Goal: Task Accomplishment & Management: Use online tool/utility

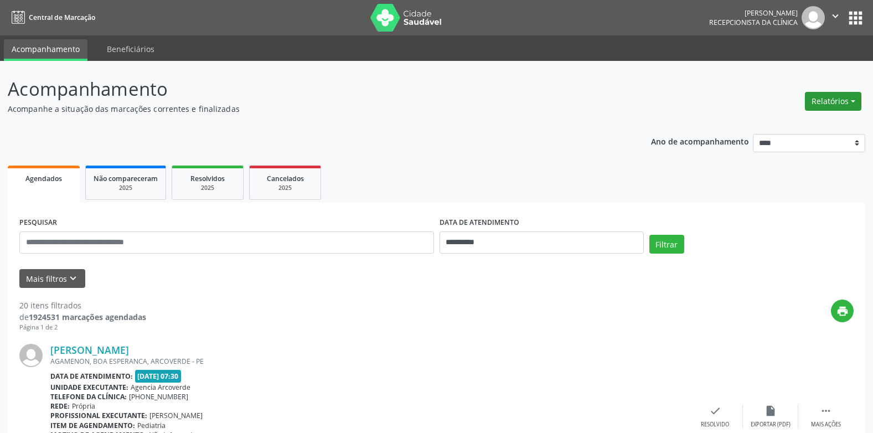
click at [857, 99] on button "Relatórios" at bounding box center [833, 101] width 56 height 19
click at [766, 122] on link "Agendamentos" at bounding box center [802, 125] width 119 height 16
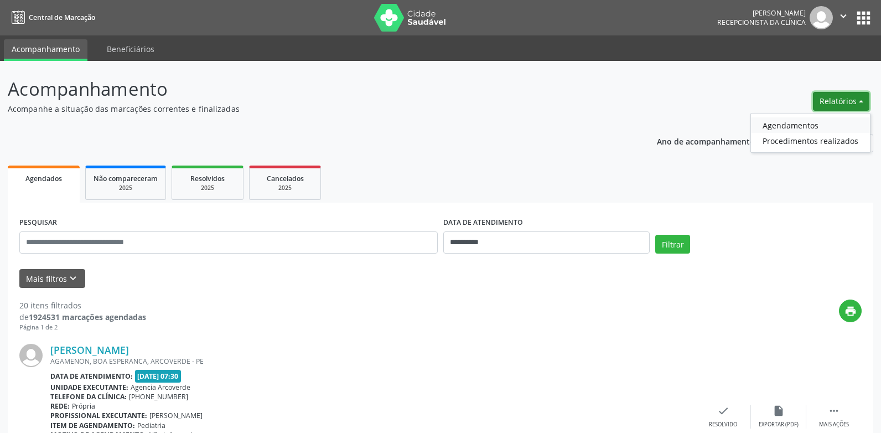
select select "*"
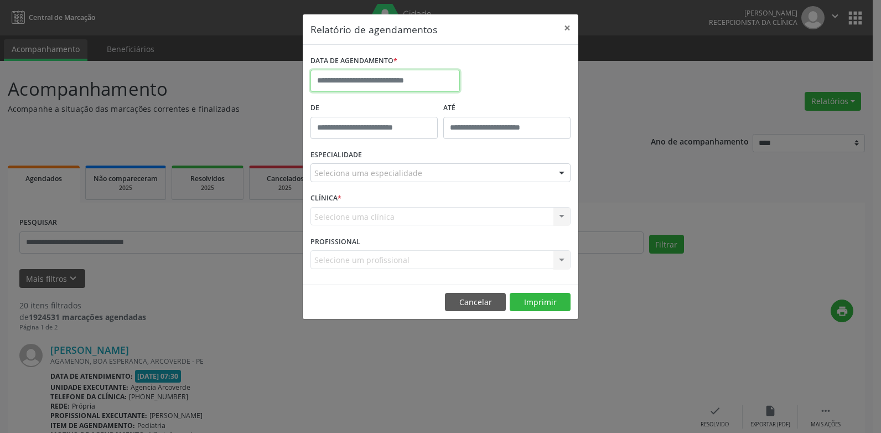
click at [430, 77] on input "text" at bounding box center [385, 81] width 149 height 22
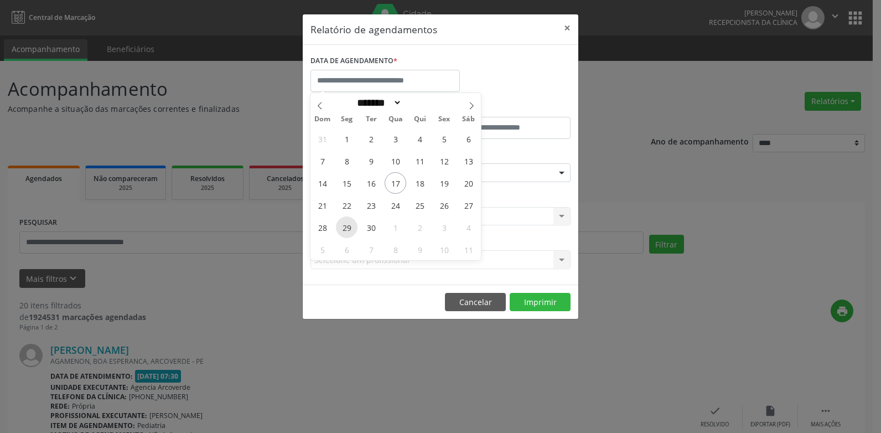
click at [342, 226] on span "29" at bounding box center [347, 227] width 22 height 22
type input "**********"
click at [342, 226] on span "29" at bounding box center [347, 227] width 22 height 22
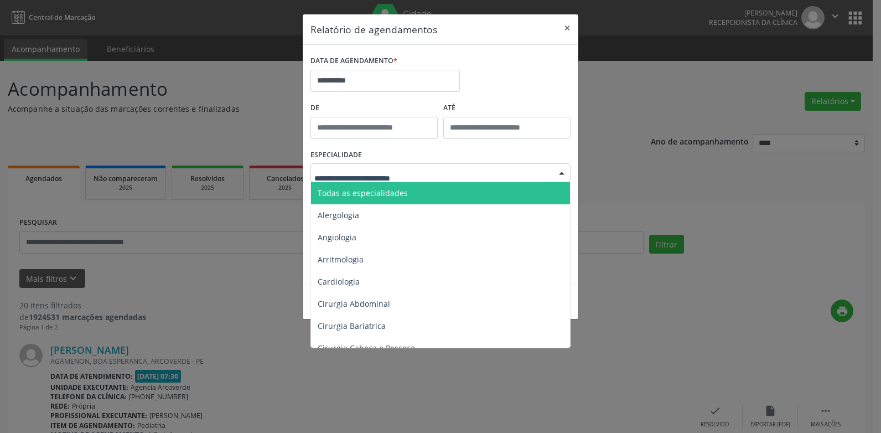
click at [353, 193] on span "Todas as especialidades" at bounding box center [363, 193] width 90 height 11
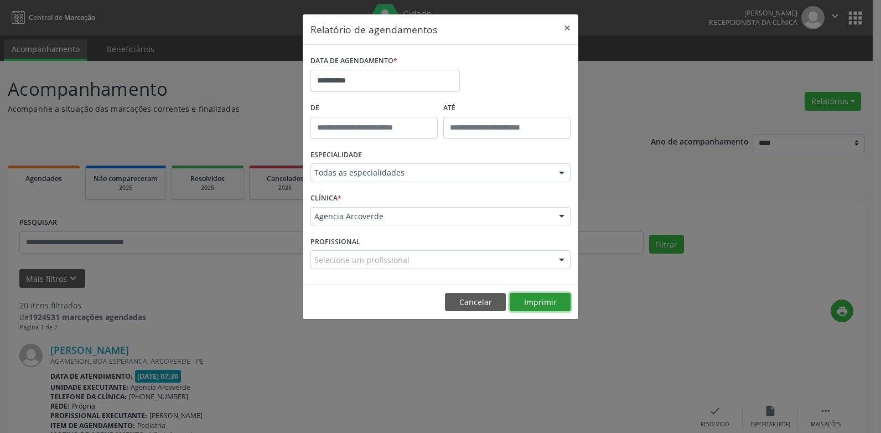
click at [541, 306] on button "Imprimir" at bounding box center [540, 302] width 61 height 19
